Goal: Transaction & Acquisition: Subscribe to service/newsletter

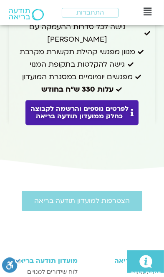
scroll to position [2721, 0]
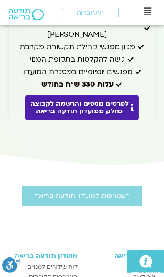
click at [42, 262] on span "לוח שידורים למנויים" at bounding box center [52, 267] width 50 height 10
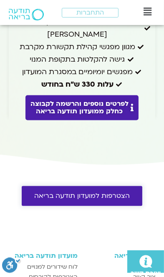
click at [52, 192] on span "הצטרפות למועדון תודעה בריאה" at bounding box center [81, 195] width 95 height 7
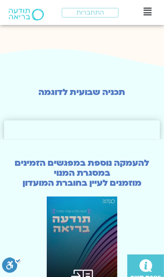
scroll to position [2105, 0]
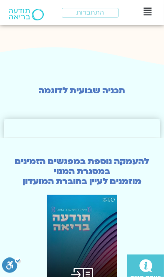
click at [75, 247] on img at bounding box center [82, 245] width 71 height 100
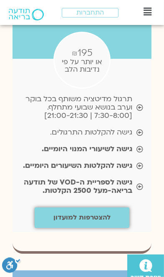
scroll to position [2111, 0]
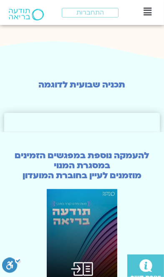
click at [64, 211] on img at bounding box center [82, 239] width 71 height 100
